Goal: Task Accomplishment & Management: Complete application form

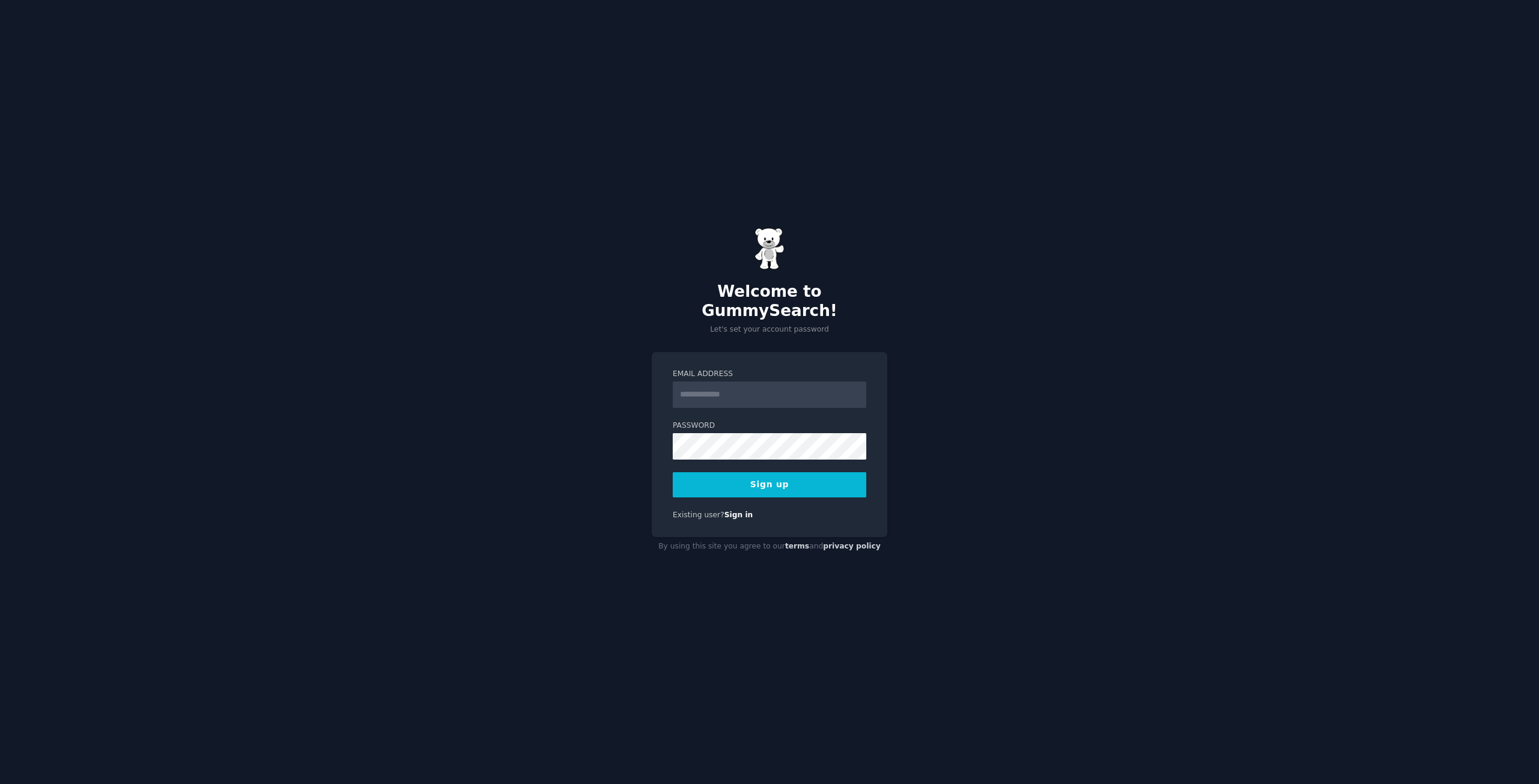
click at [721, 386] on input "Email Address" at bounding box center [770, 394] width 194 height 26
type input "**********"
click at [786, 472] on button "Sign up" at bounding box center [770, 485] width 194 height 25
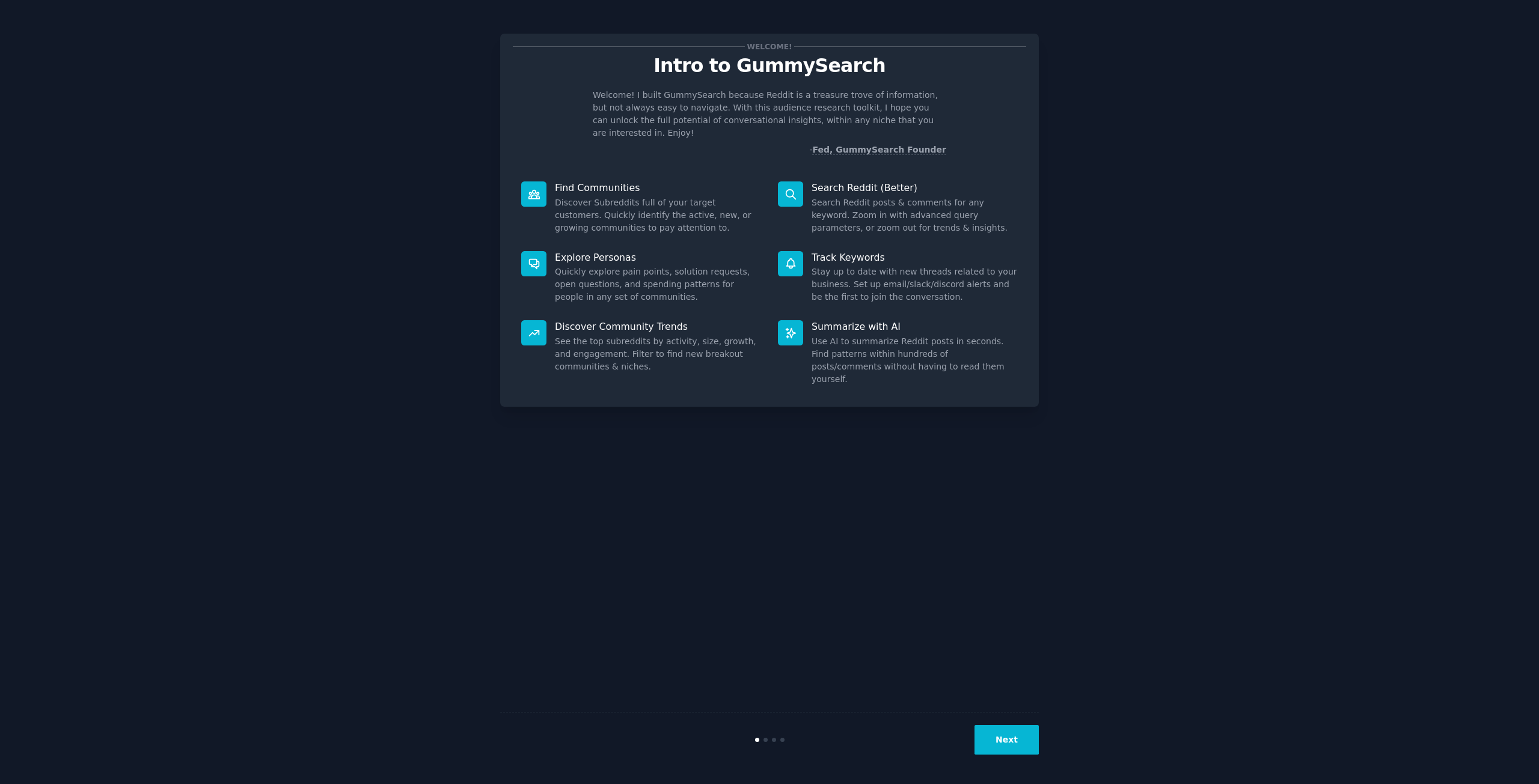
click at [1012, 740] on button "Next" at bounding box center [1007, 740] width 64 height 30
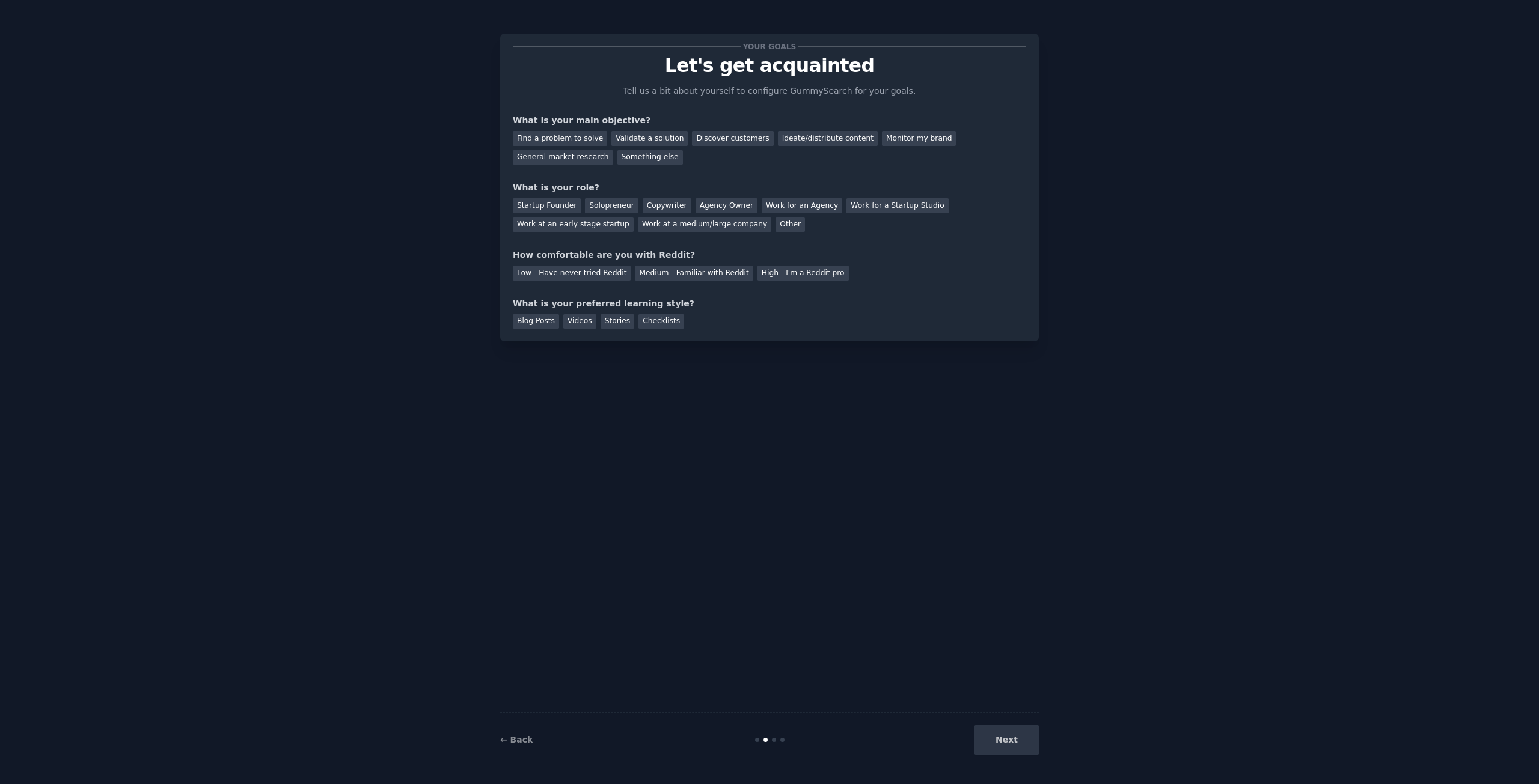
click at [1012, 740] on div "Next" at bounding box center [948, 740] width 180 height 30
click at [781, 741] on div at bounding box center [782, 740] width 4 height 4
click at [1011, 741] on div "Next" at bounding box center [948, 740] width 180 height 30
click at [587, 135] on div "Find a problem to solve" at bounding box center [559, 139] width 94 height 15
click at [1011, 739] on div "Next" at bounding box center [948, 740] width 180 height 30
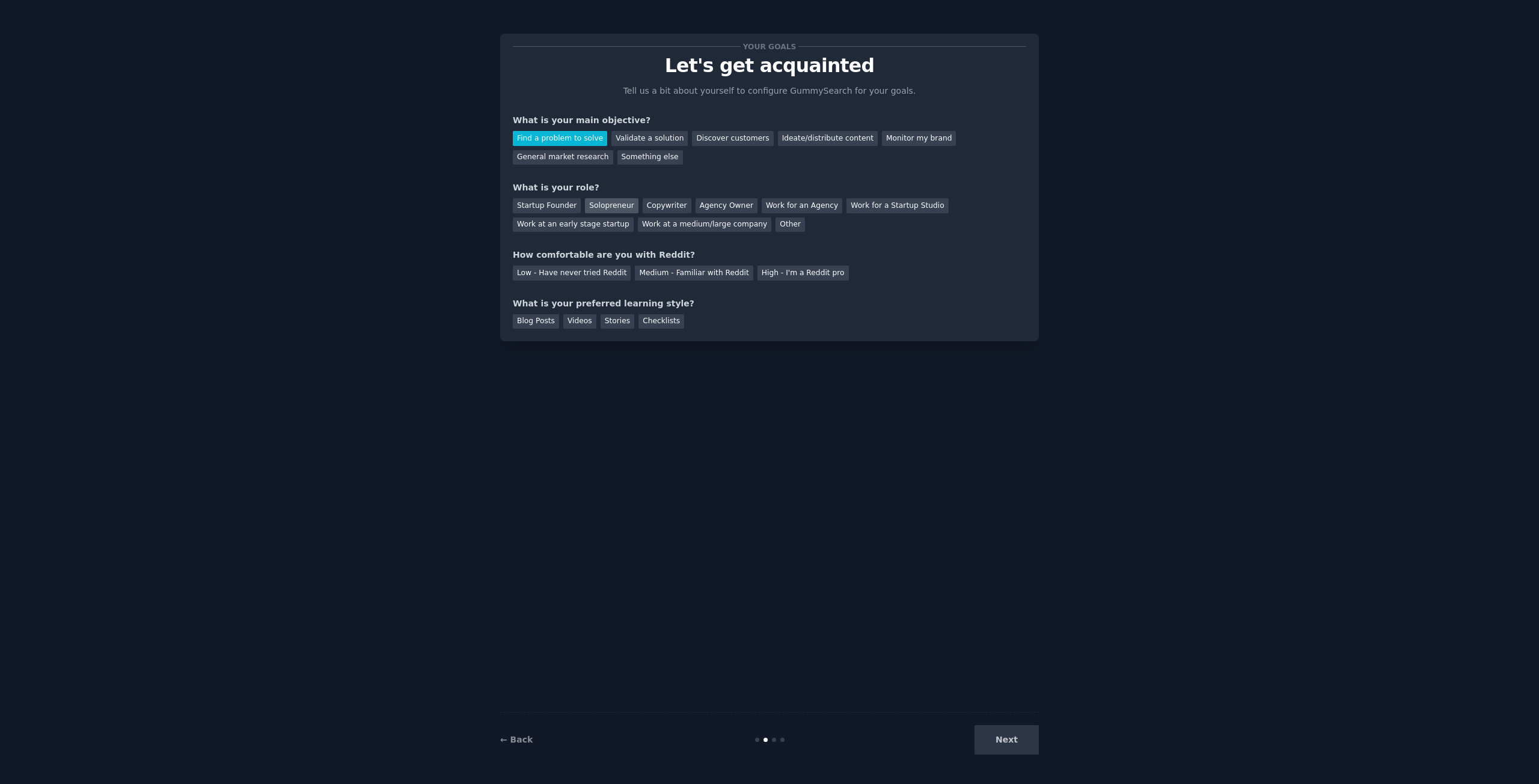
click at [591, 203] on div "Solopreneur" at bounding box center [611, 206] width 53 height 15
click at [588, 271] on div "Low - Have never tried Reddit" at bounding box center [572, 273] width 118 height 15
click at [543, 322] on div "Blog Posts" at bounding box center [536, 321] width 46 height 15
click at [566, 318] on div "Videos" at bounding box center [580, 321] width 33 height 15
click at [610, 321] on div "Stories" at bounding box center [617, 321] width 34 height 15
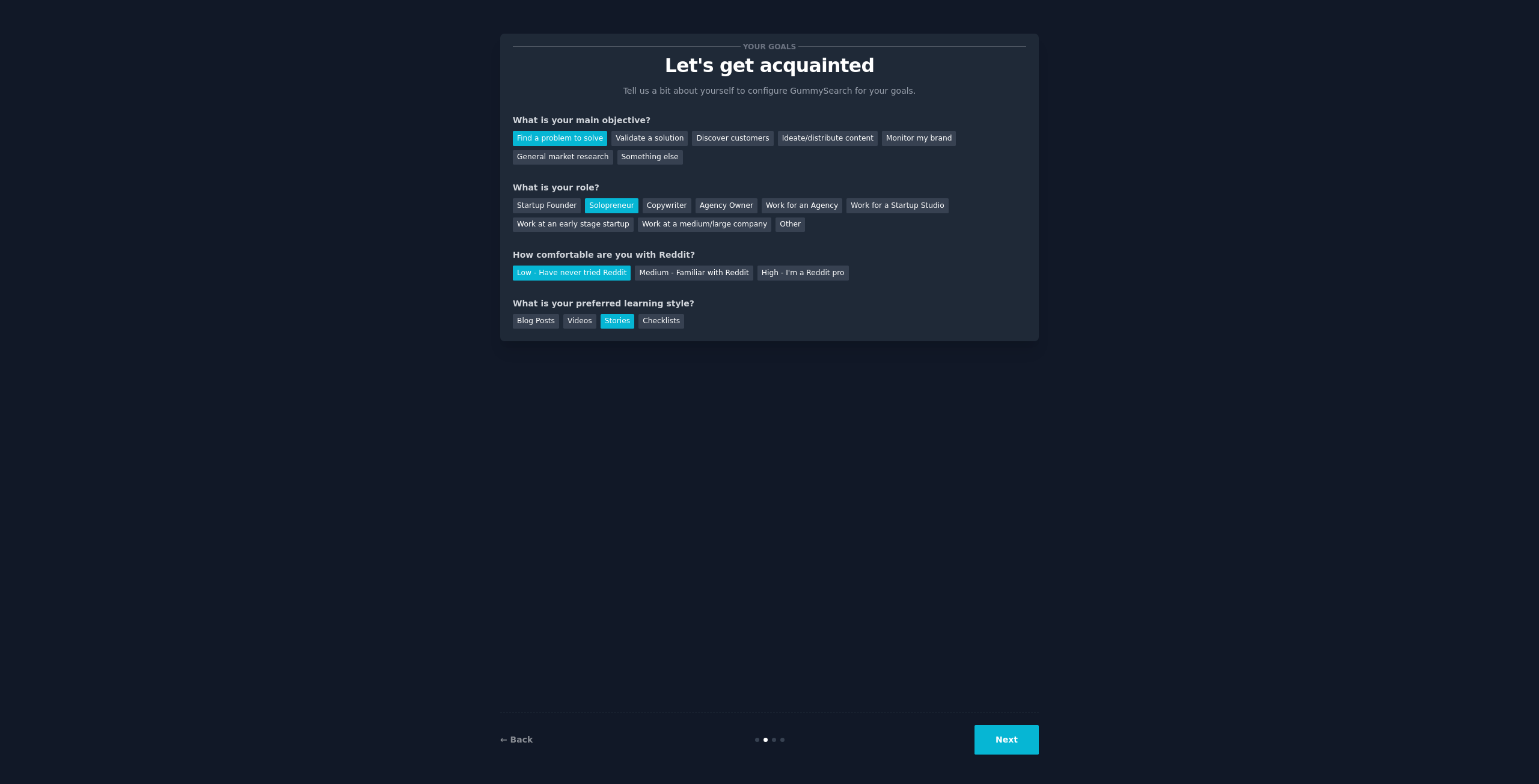
click at [998, 736] on button "Next" at bounding box center [1007, 740] width 64 height 30
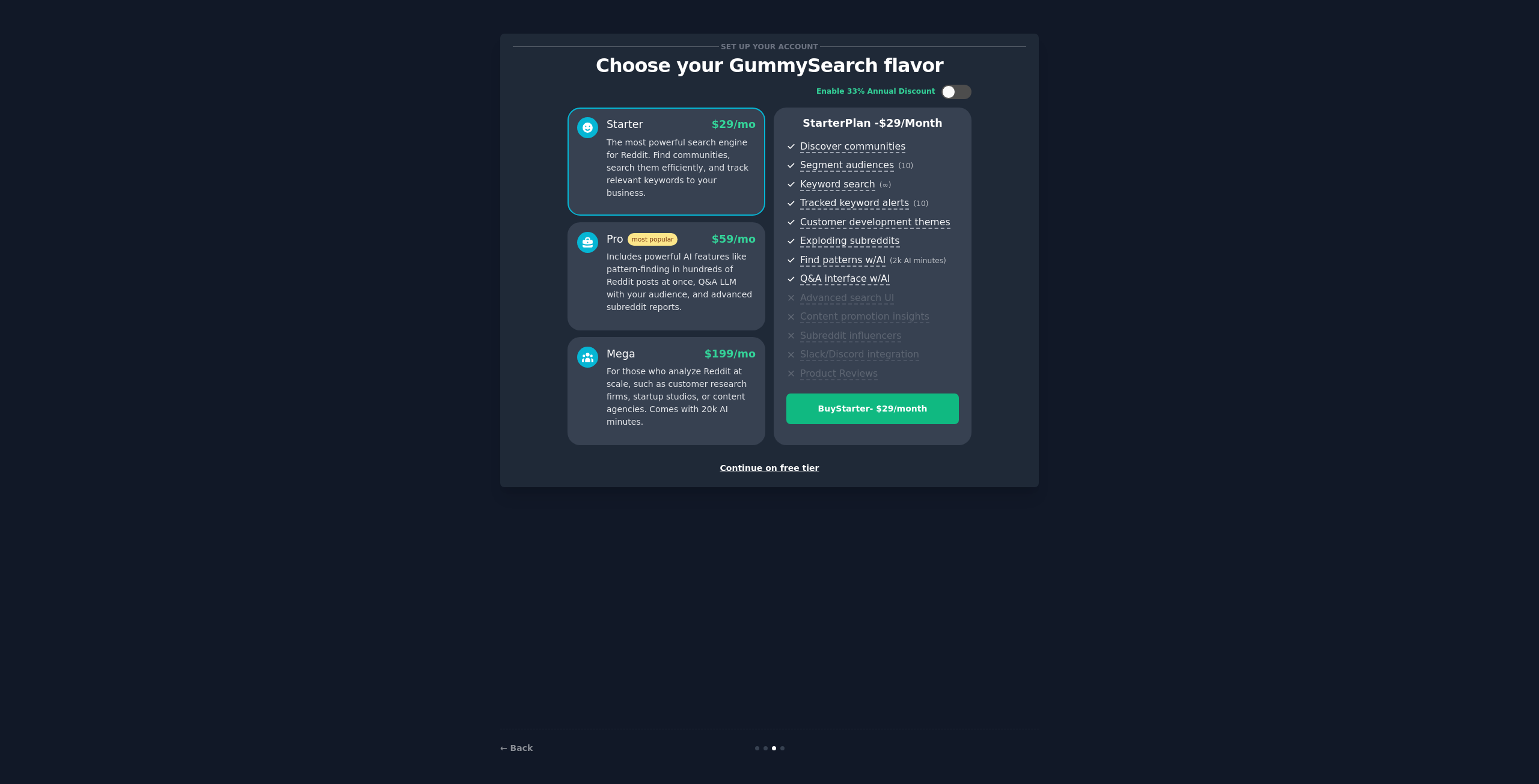
click at [775, 463] on div "Continue on free tier" at bounding box center [770, 467] width 514 height 12
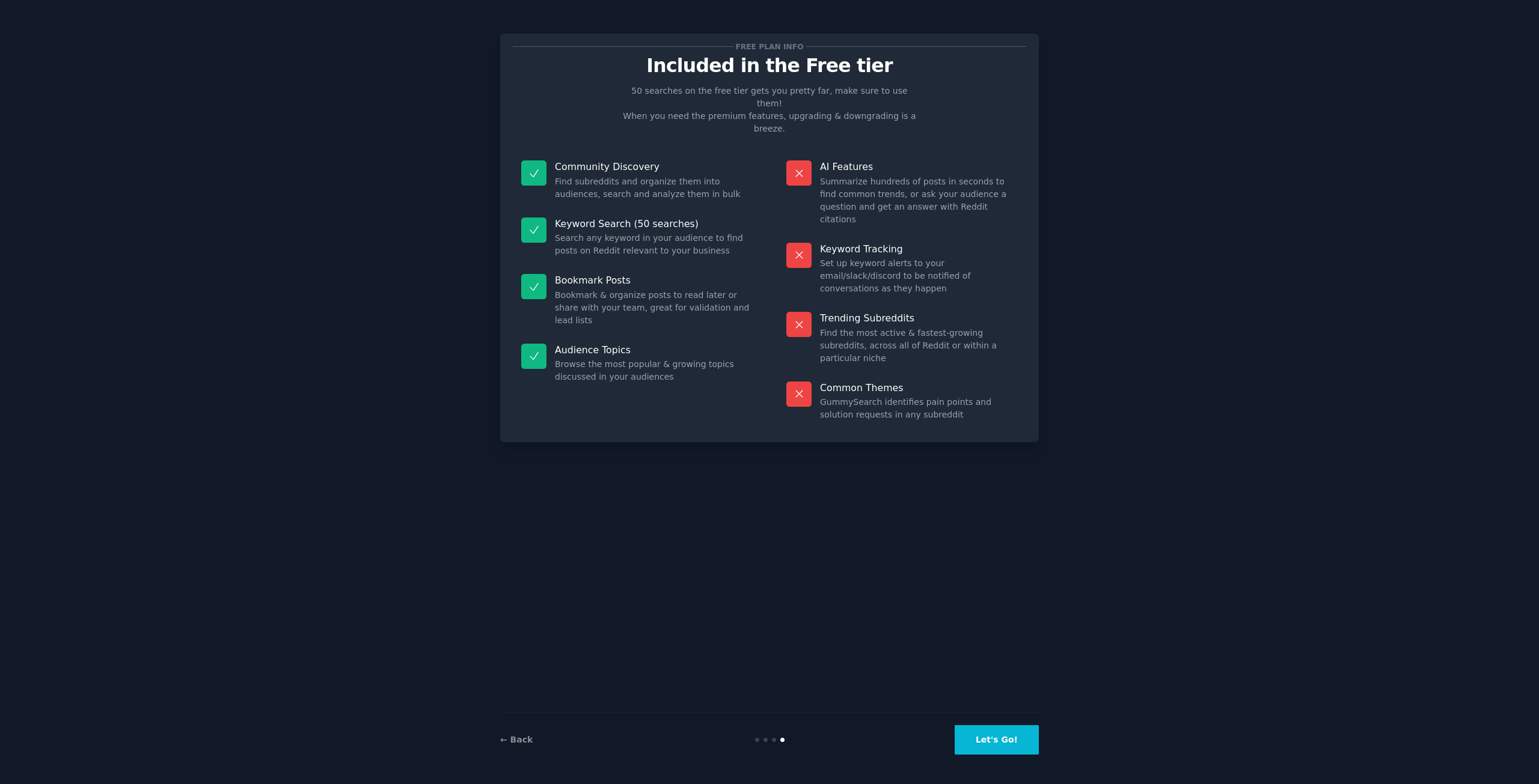
click at [1005, 740] on button "Let's Go!" at bounding box center [997, 740] width 84 height 30
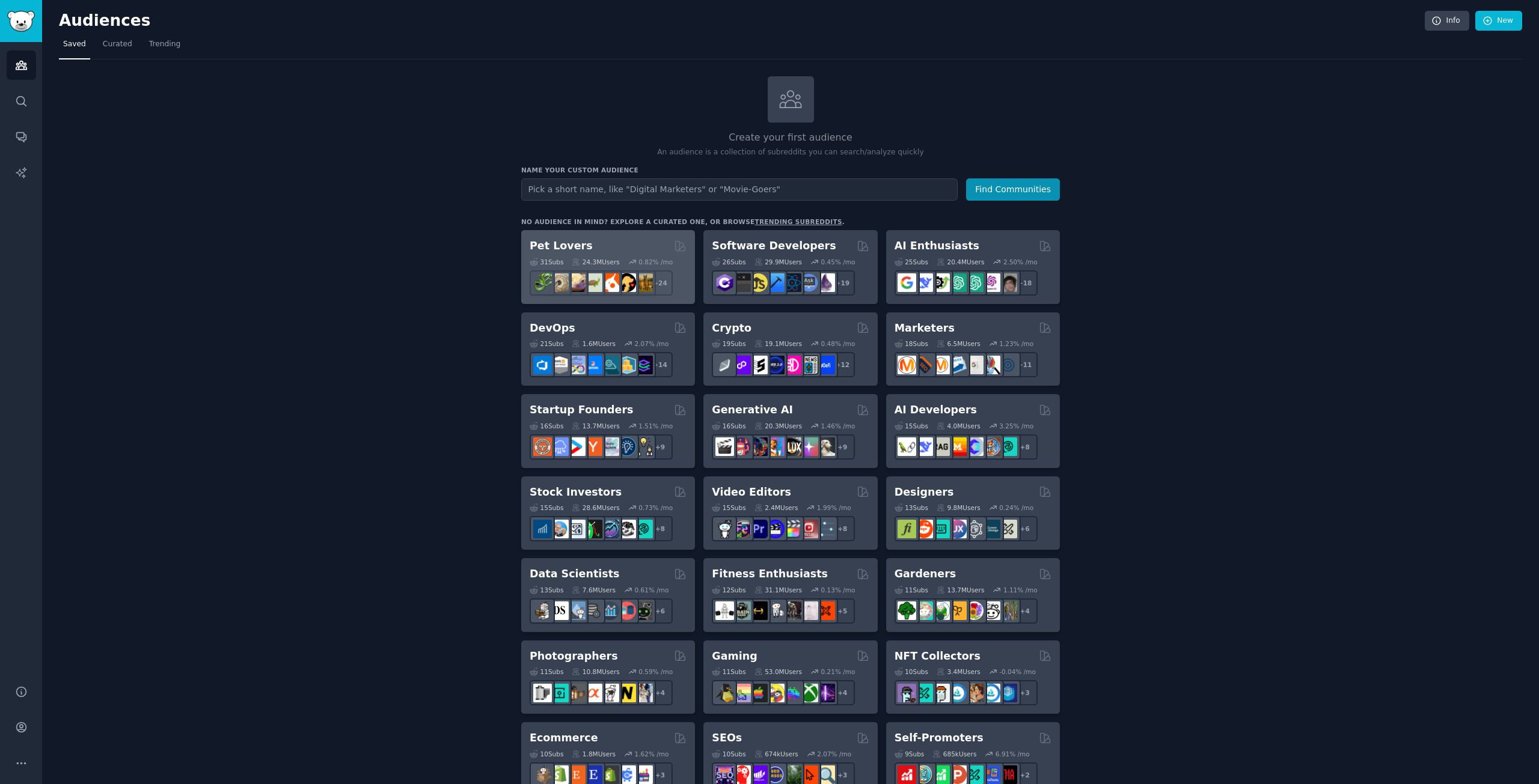
click at [610, 239] on div "Pet Lovers" at bounding box center [608, 246] width 157 height 15
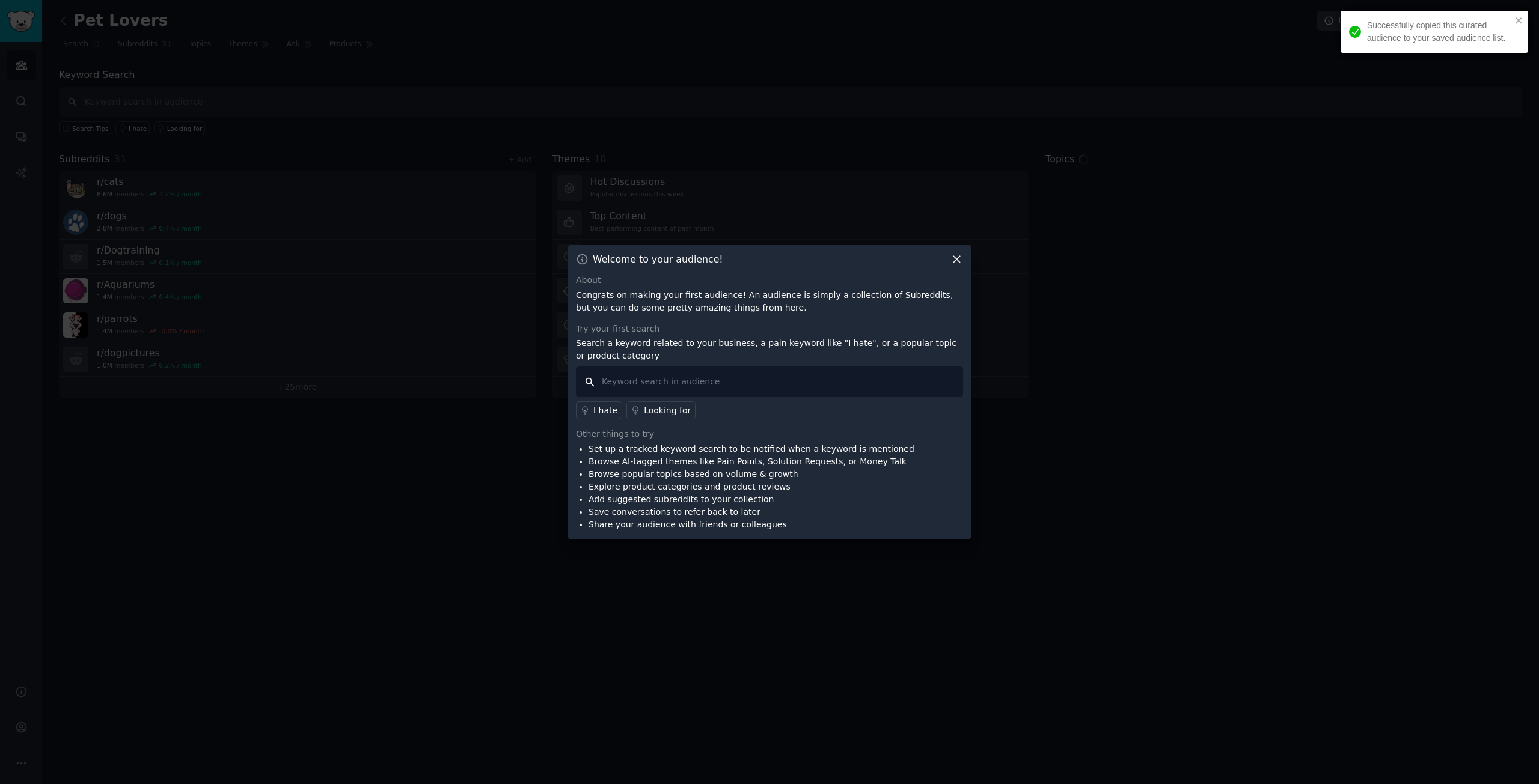
click at [709, 385] on input "text" at bounding box center [770, 381] width 387 height 30
click at [957, 257] on icon at bounding box center [956, 258] width 12 height 12
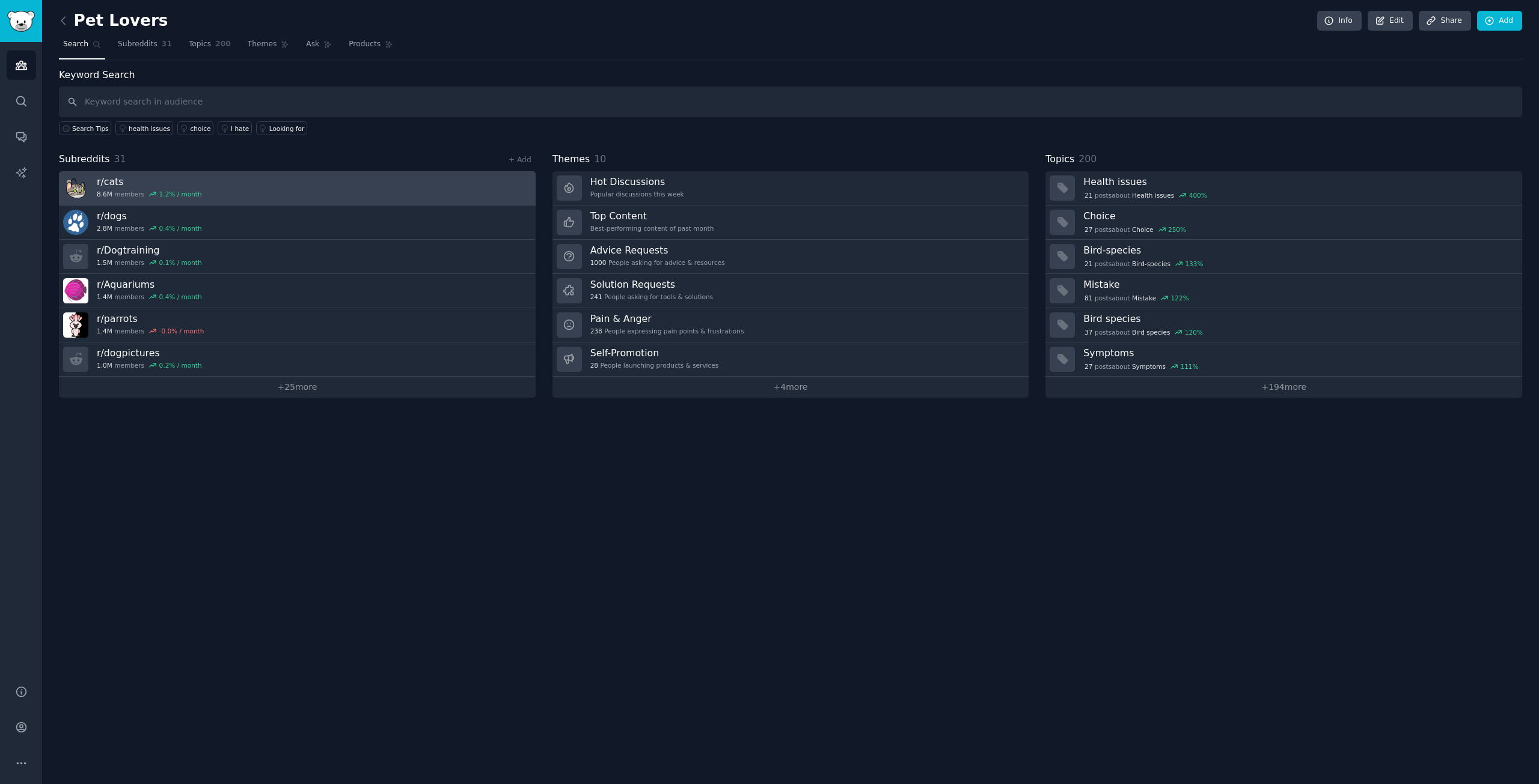
click at [386, 197] on link "r/ cats 8.6M members 1.2 % / month" at bounding box center [297, 189] width 477 height 34
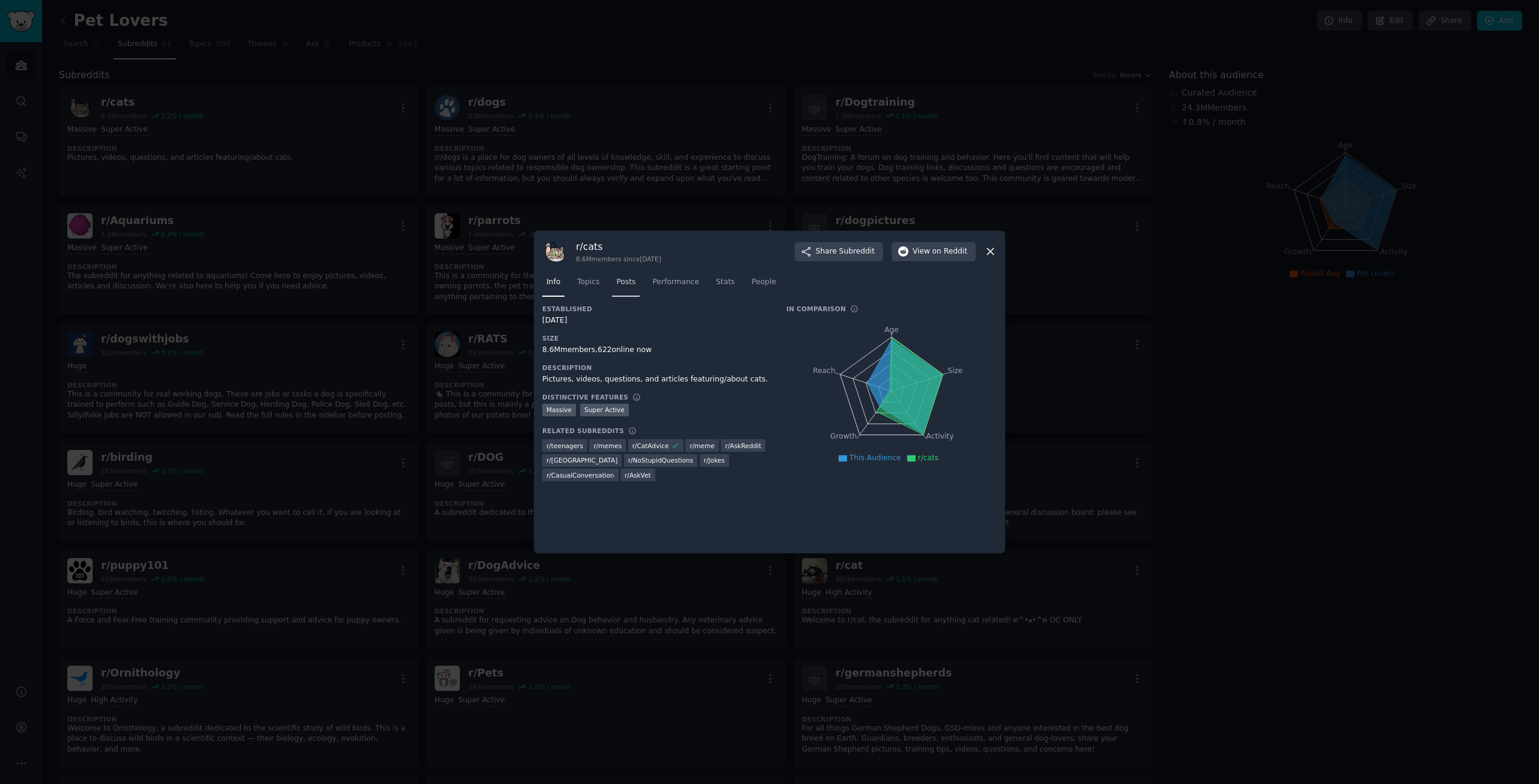
click at [623, 285] on span "Posts" at bounding box center [625, 282] width 19 height 11
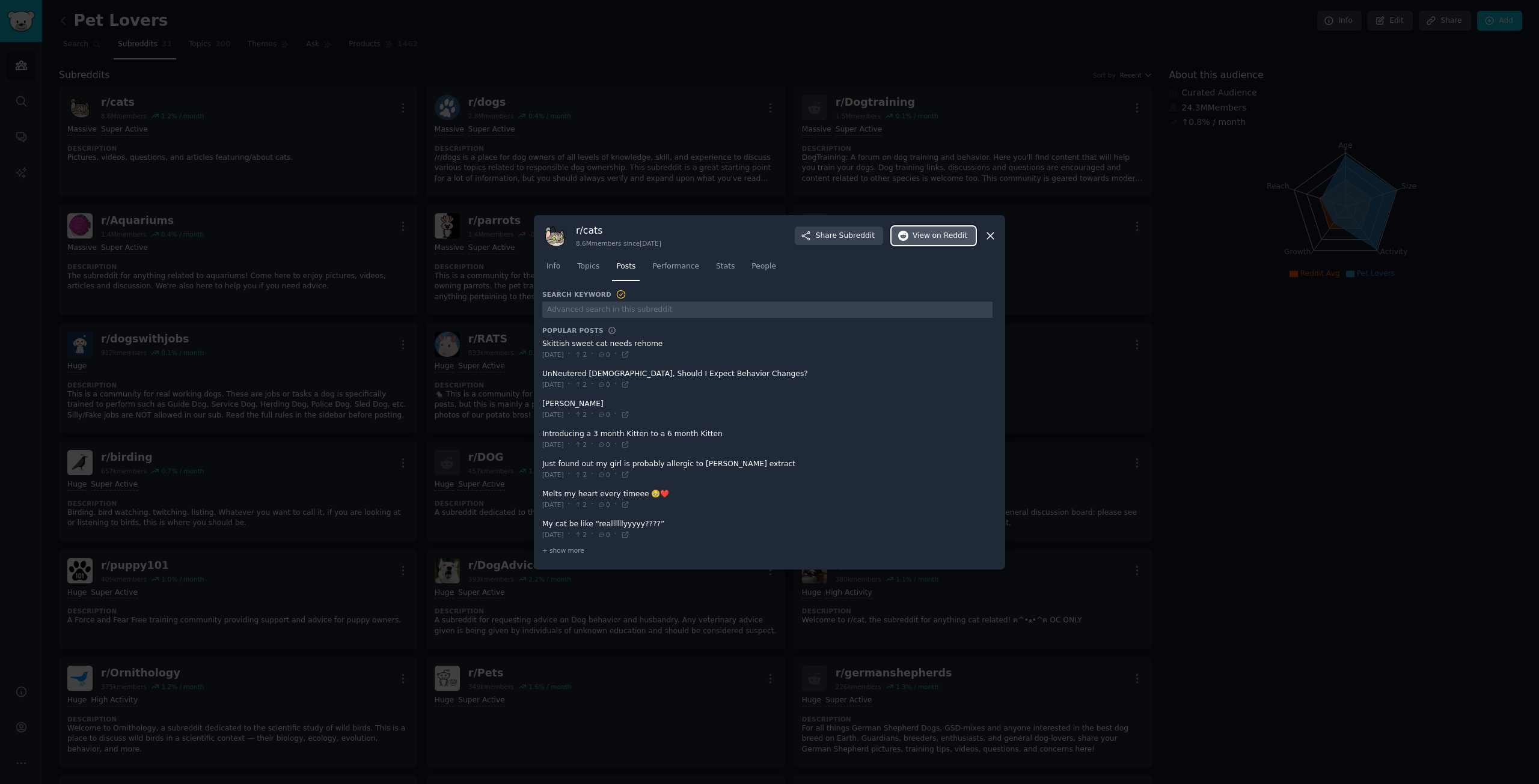
click at [944, 242] on button "View on Reddit" at bounding box center [934, 235] width 84 height 19
click at [987, 237] on icon at bounding box center [989, 235] width 12 height 12
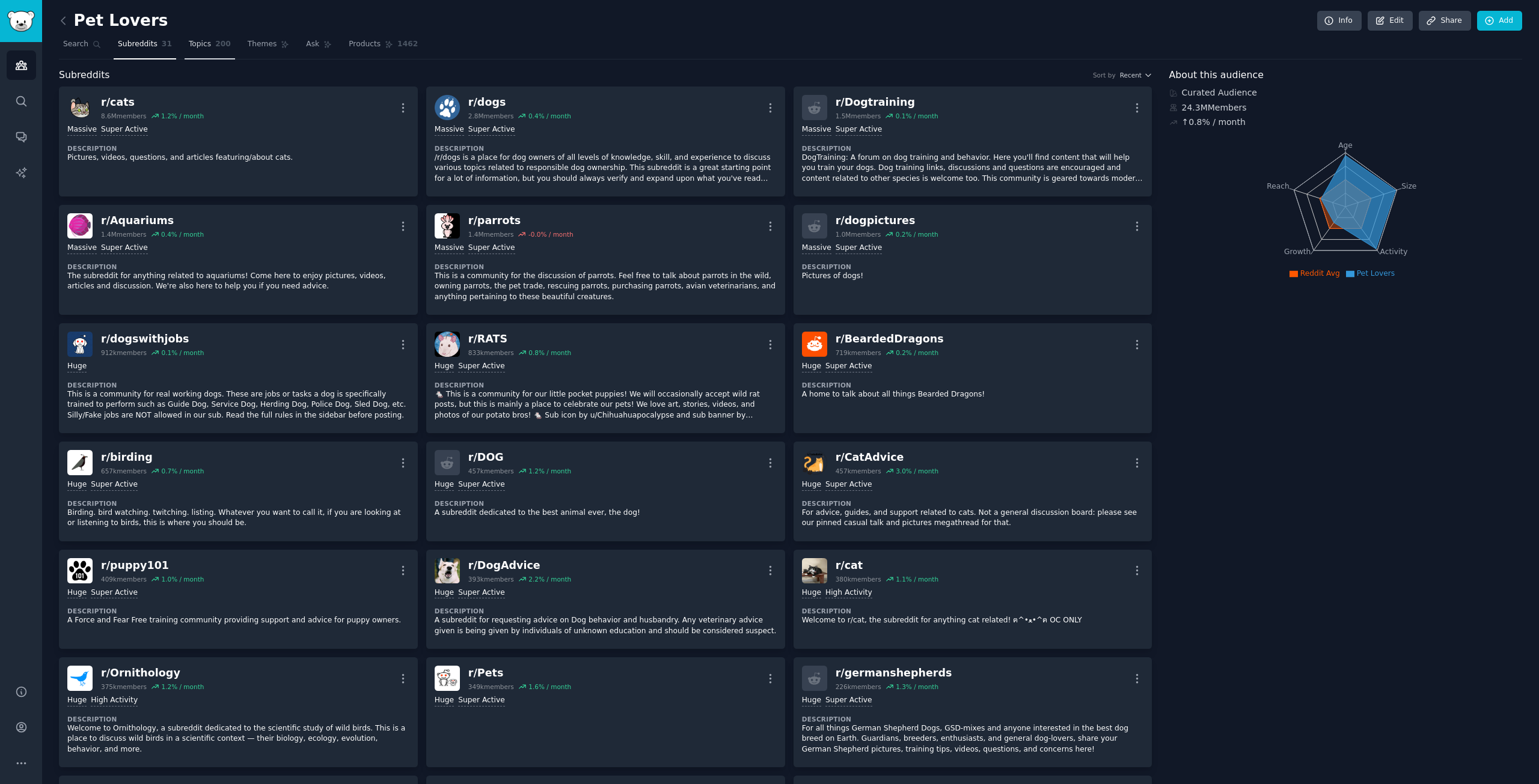
click at [190, 51] on link "Topics 200" at bounding box center [210, 47] width 51 height 25
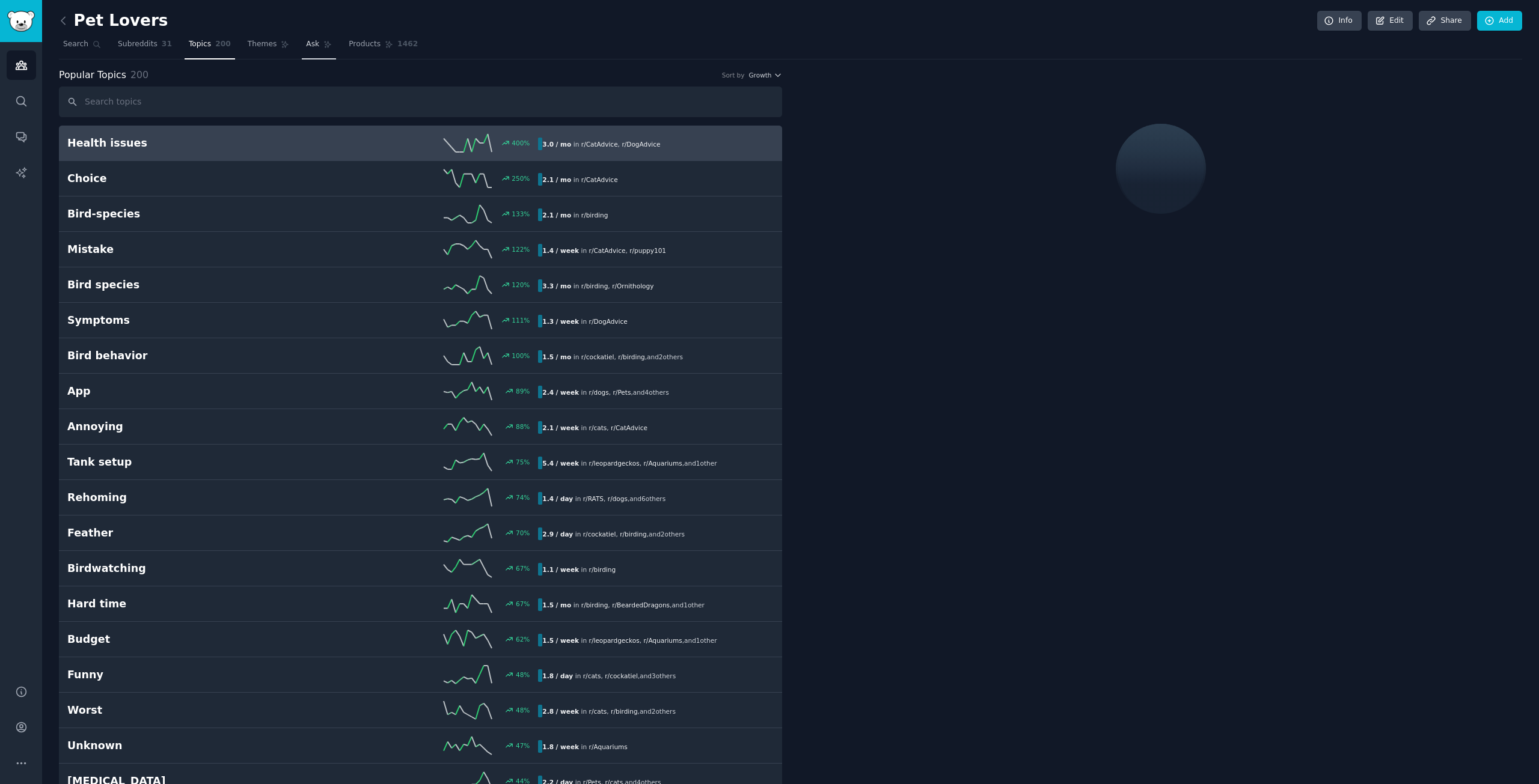
click at [306, 48] on span "Ask" at bounding box center [313, 44] width 13 height 11
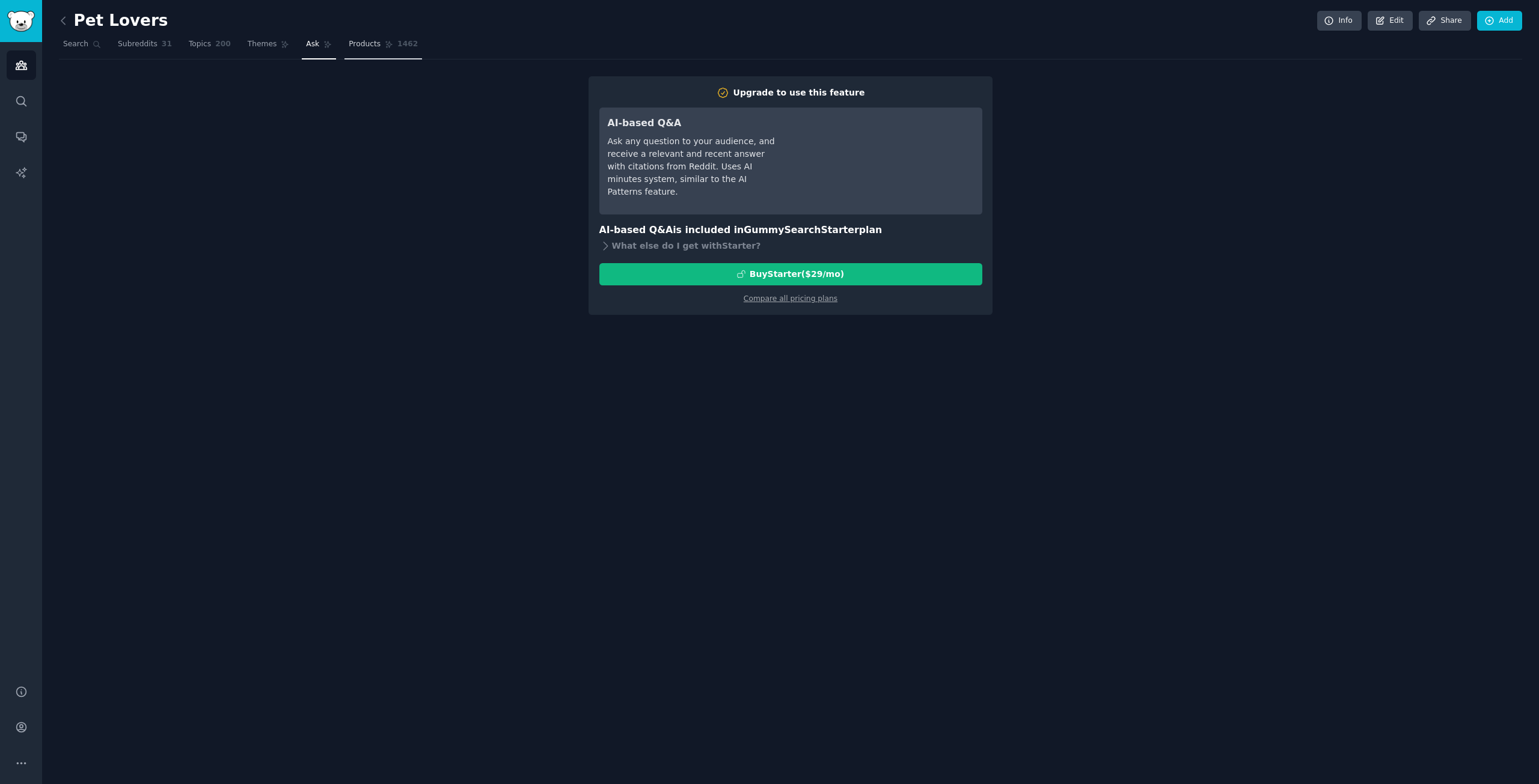
click at [354, 45] on span "Products" at bounding box center [364, 44] width 32 height 11
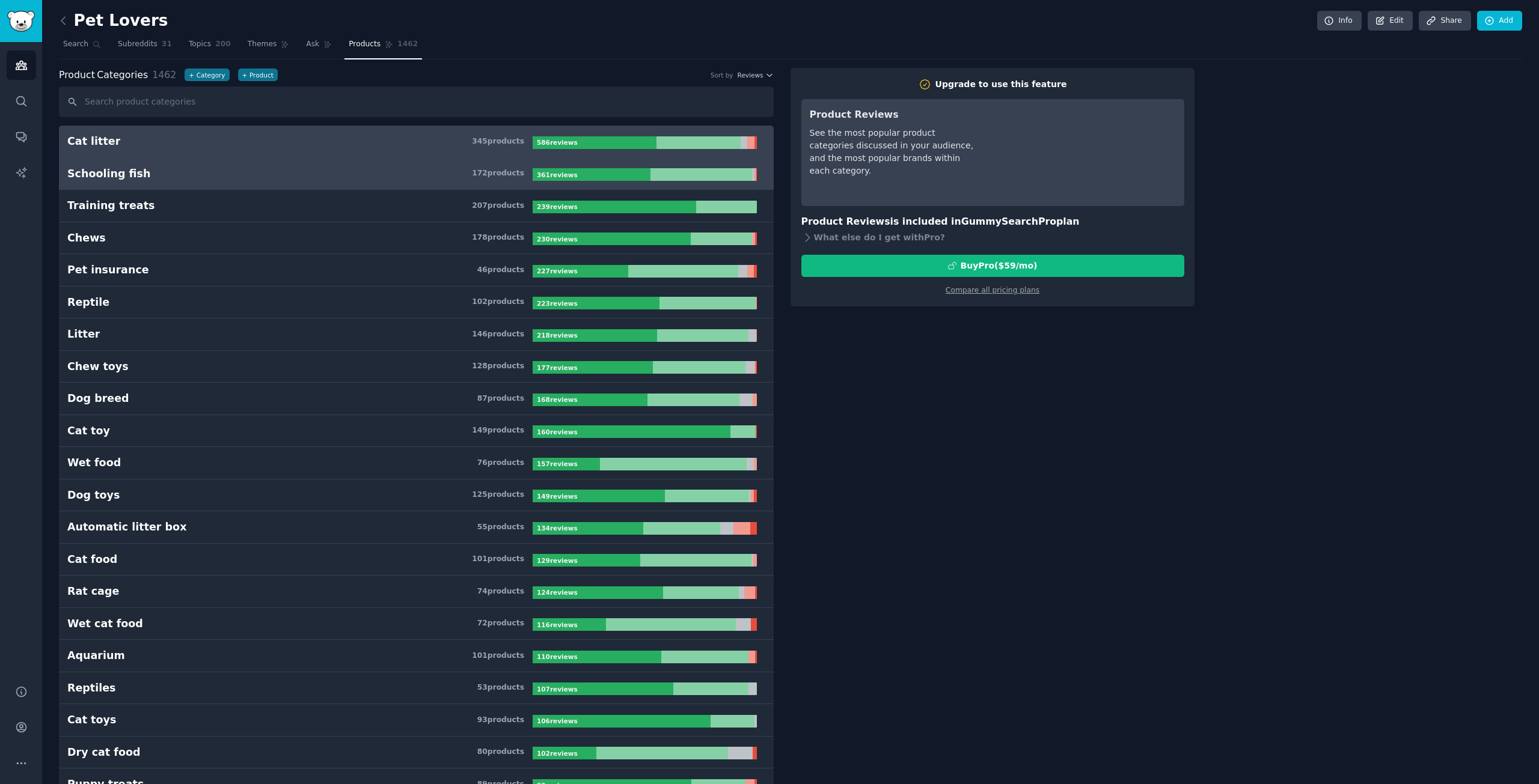
click at [330, 186] on link "Schooling fish 172 product s 361 review s" at bounding box center [416, 175] width 715 height 33
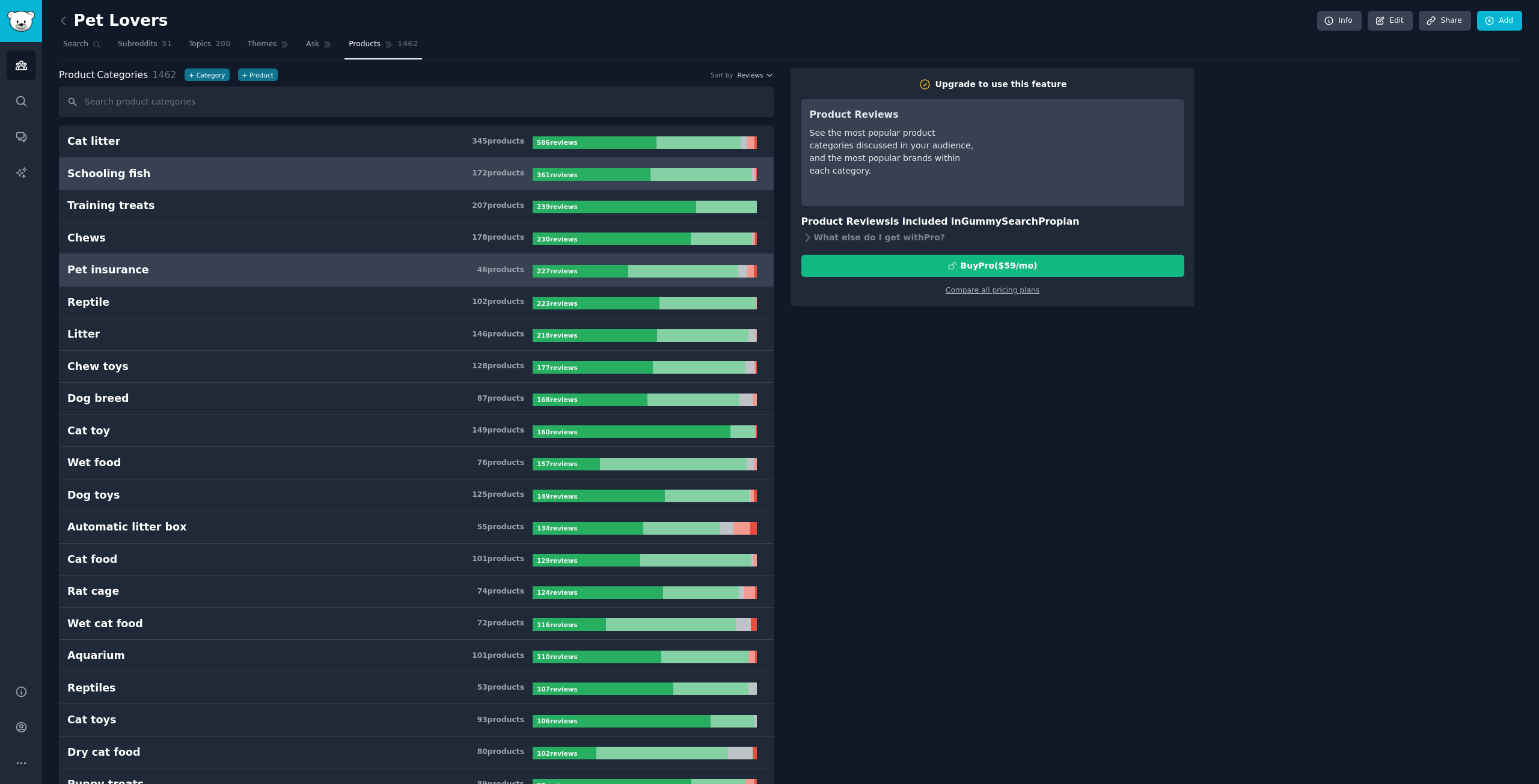
click at [307, 260] on link "Pet insurance 46 product s 227 review s" at bounding box center [416, 271] width 715 height 33
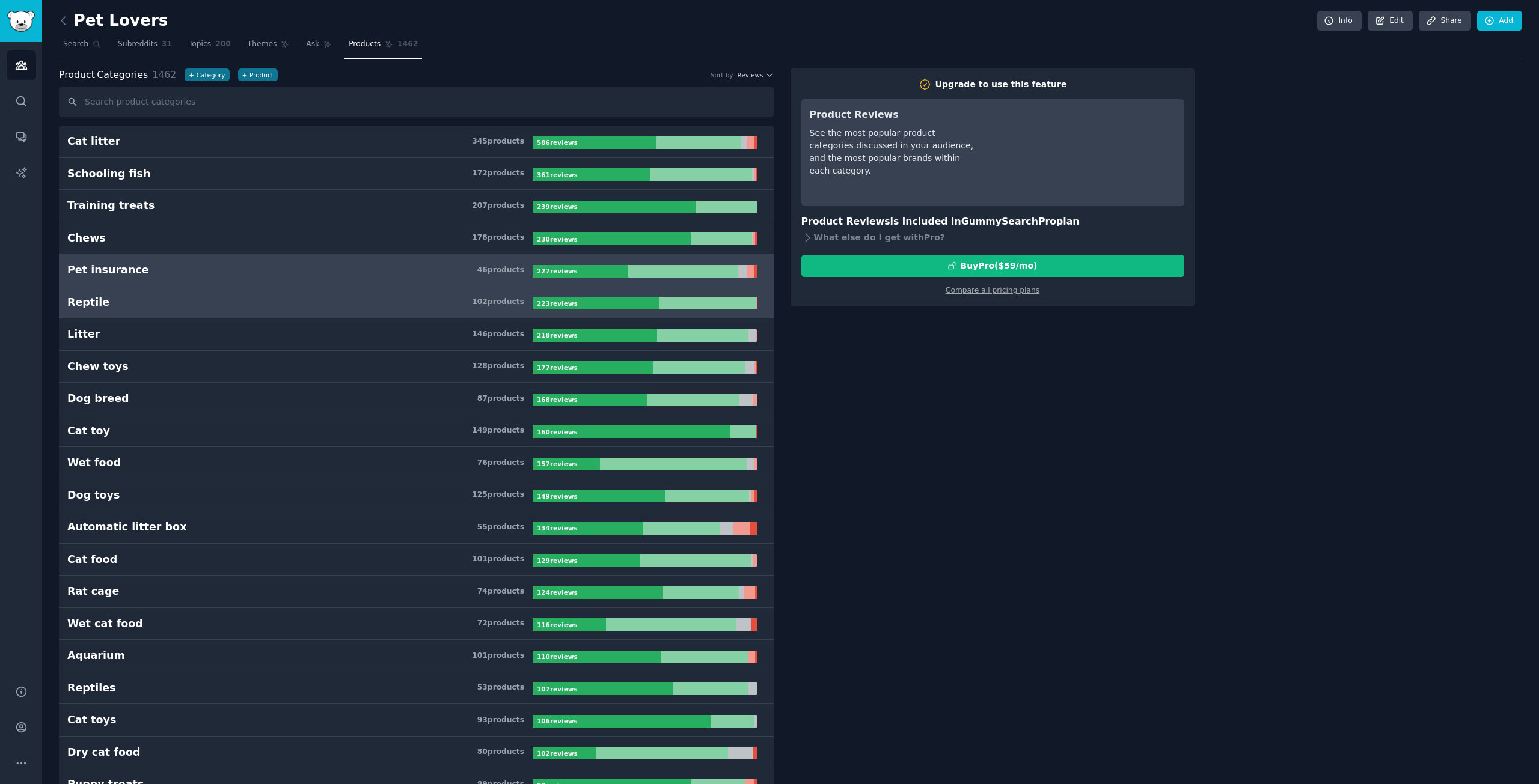
click at [291, 309] on link "Reptile 102 product s 223 review s" at bounding box center [416, 303] width 715 height 33
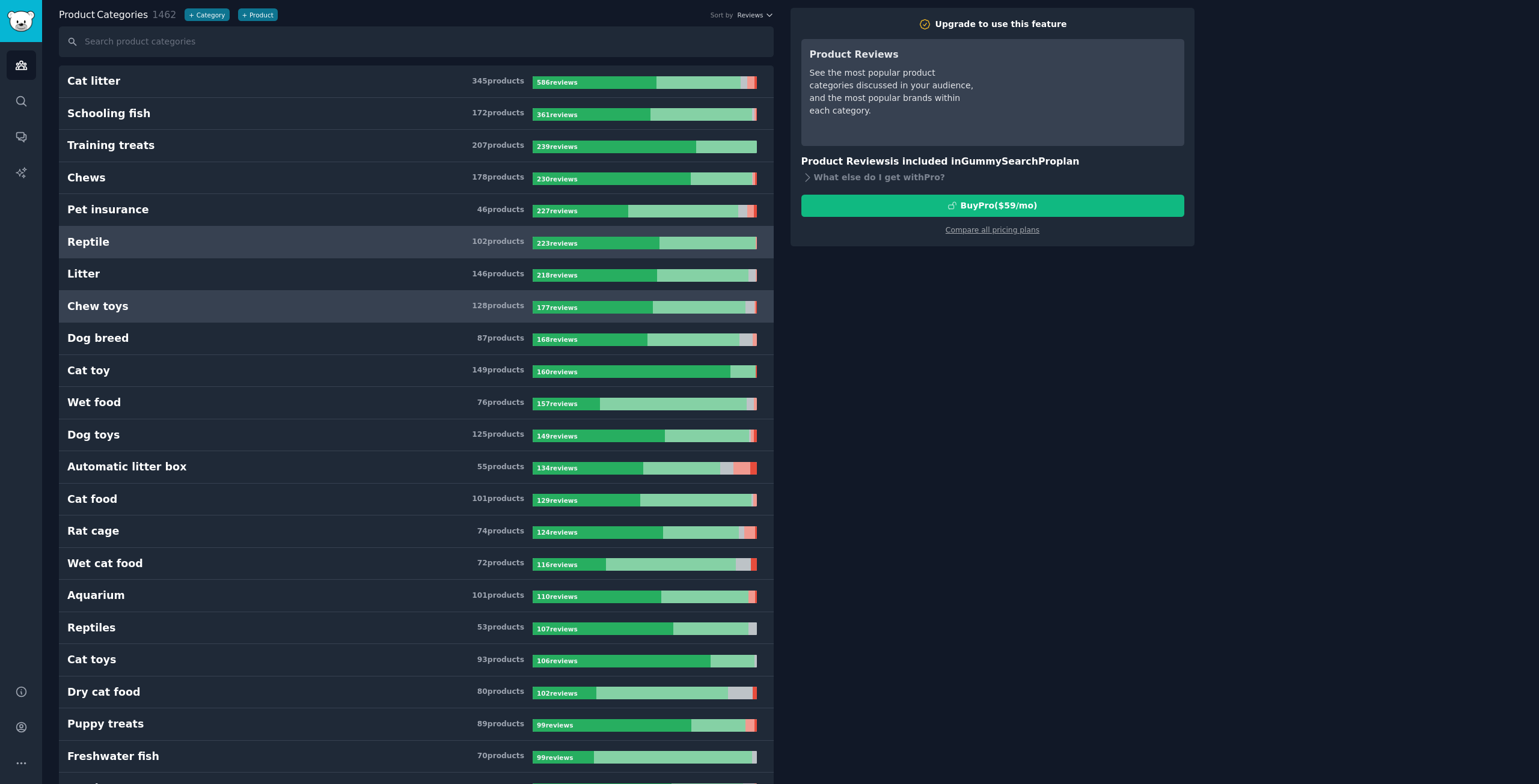
scroll to position [121, 0]
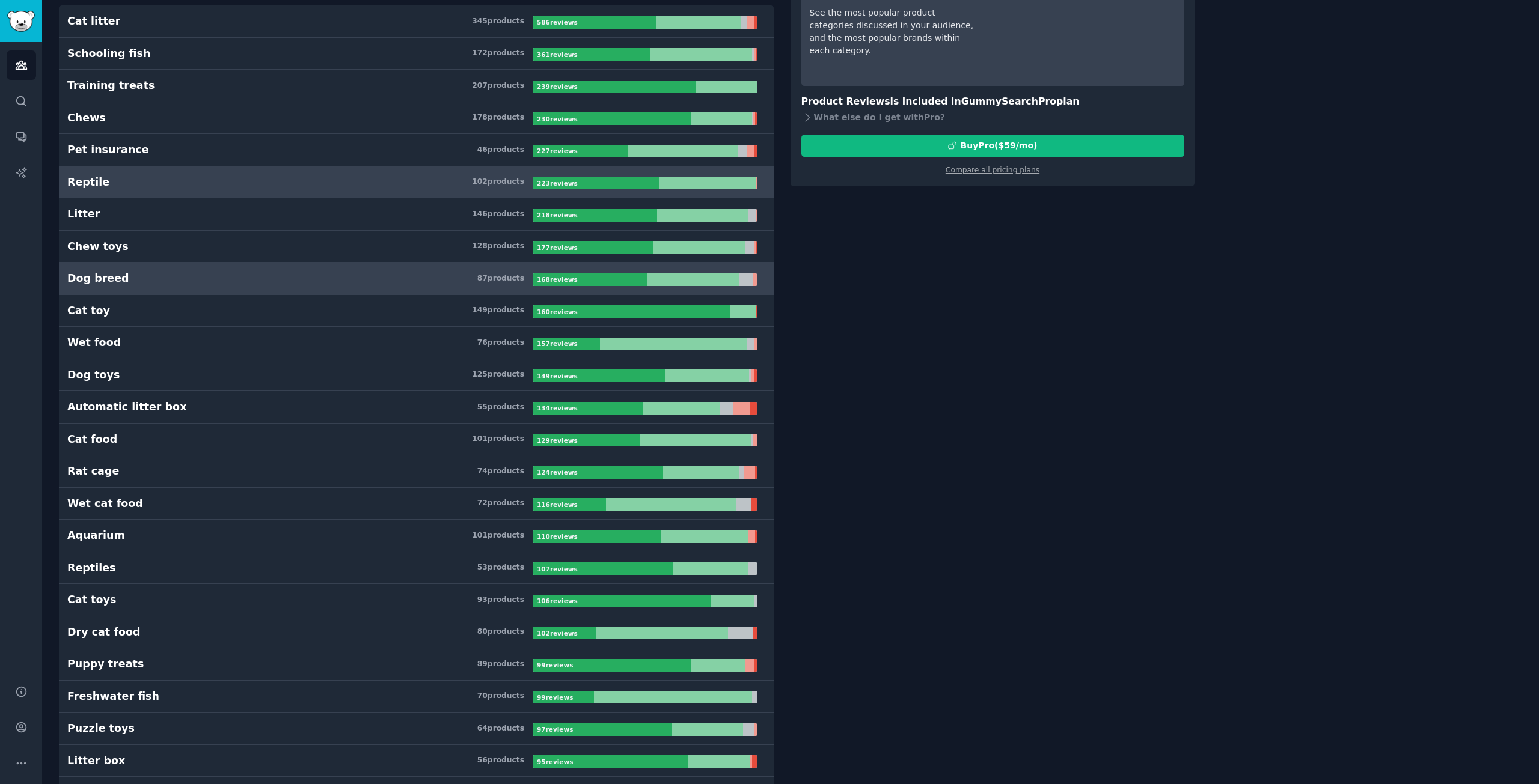
click at [291, 290] on link "Dog breed 87 product s 168 review s" at bounding box center [416, 279] width 715 height 33
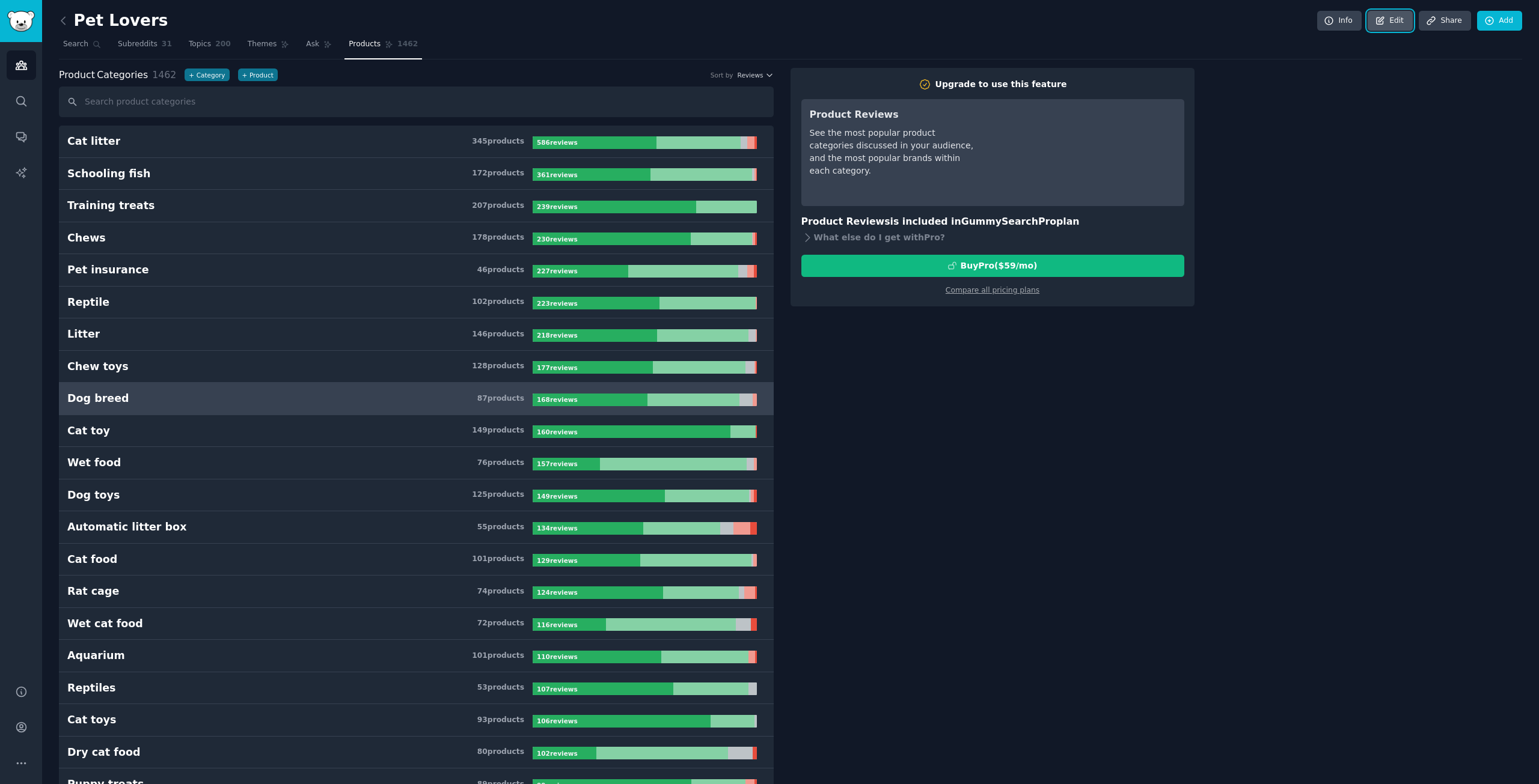
click at [1398, 19] on link "Edit" at bounding box center [1390, 21] width 45 height 21
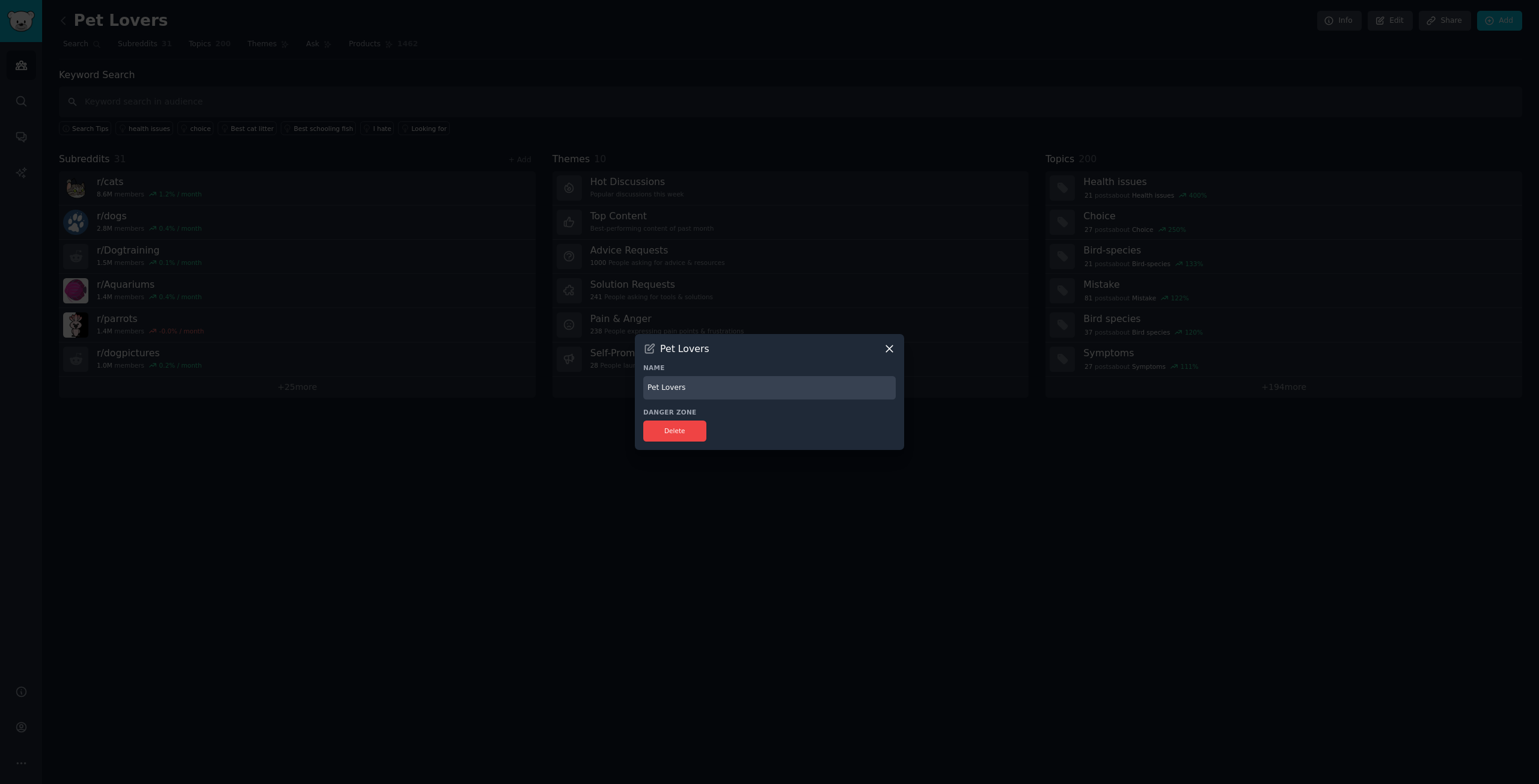
click at [745, 387] on input "Pet Lovers" at bounding box center [770, 388] width 253 height 24
click at [888, 346] on icon at bounding box center [888, 349] width 12 height 12
